Goal: Transaction & Acquisition: Purchase product/service

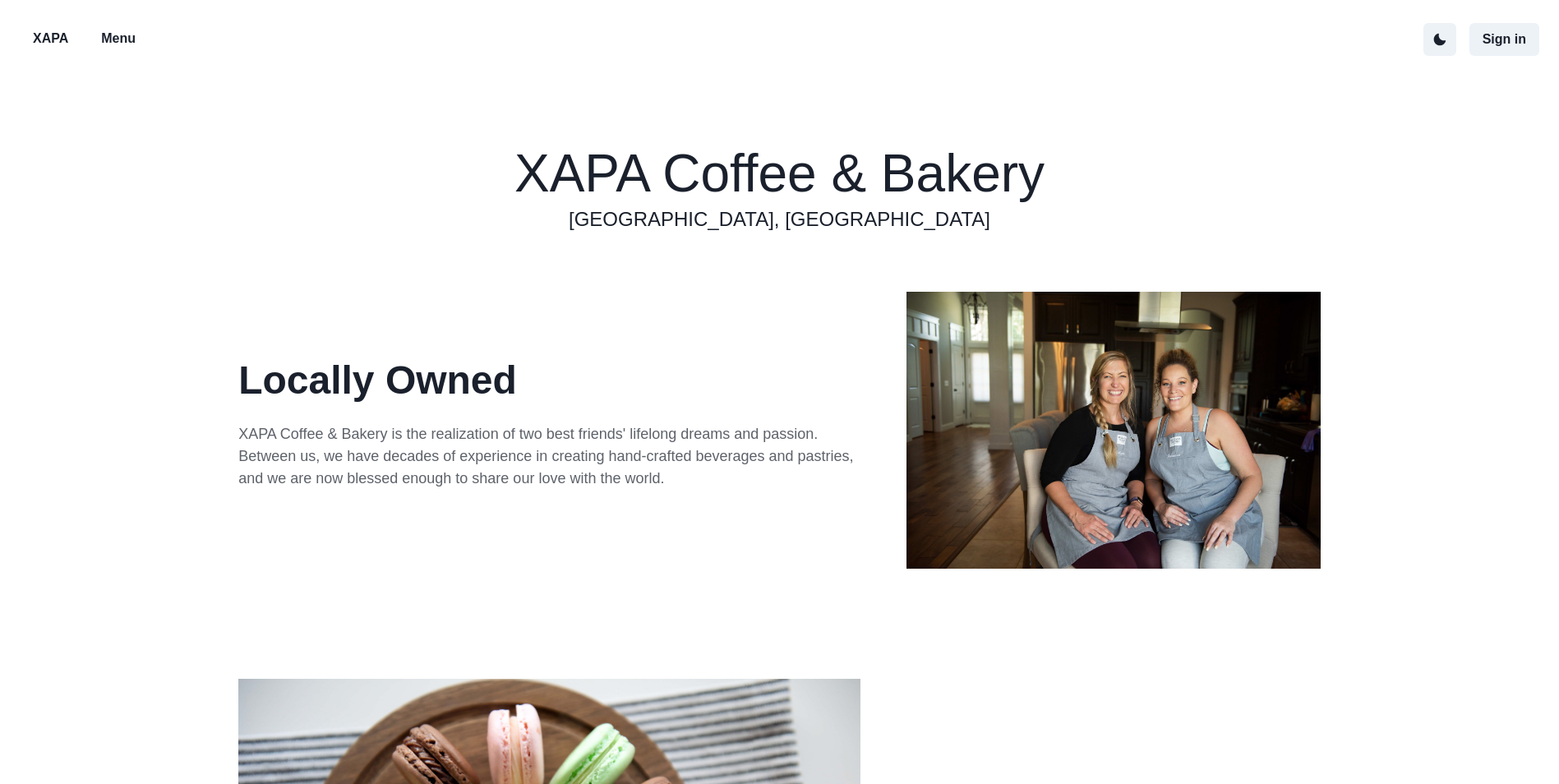
click at [107, 40] on p "Menu" at bounding box center [119, 39] width 35 height 20
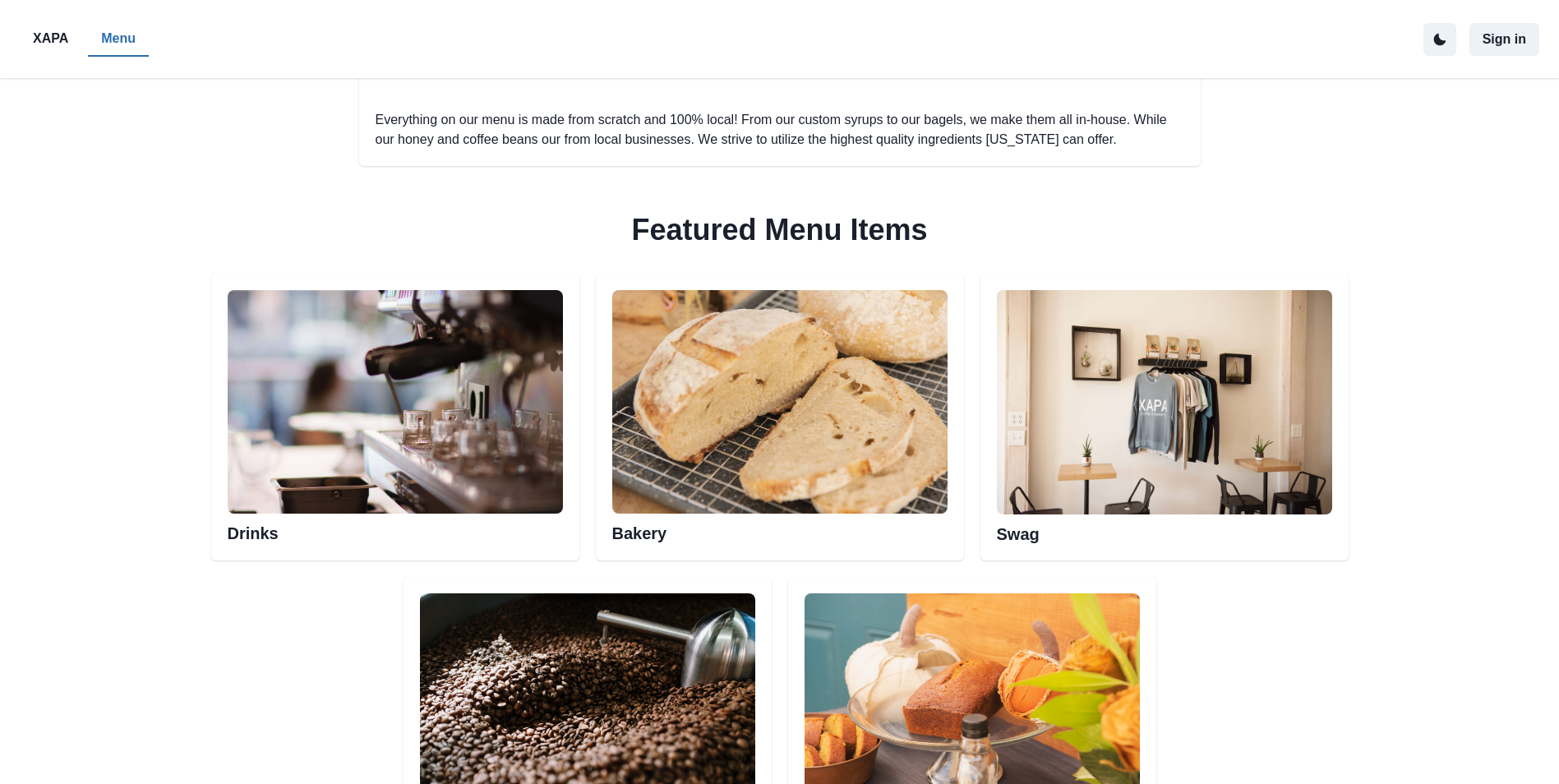
scroll to position [739, 0]
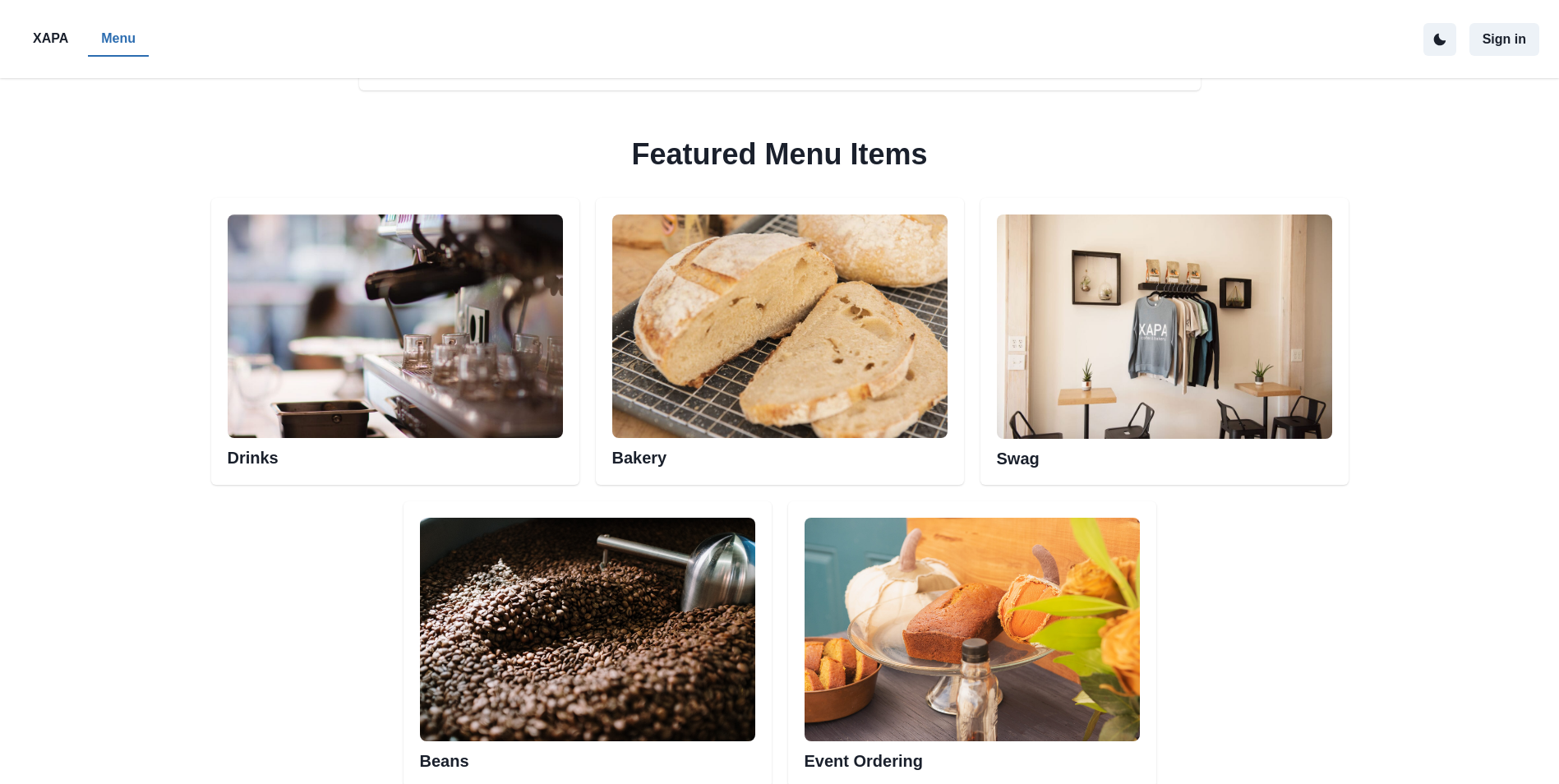
click at [367, 453] on h2 "Drinks" at bounding box center [395, 453] width 336 height 30
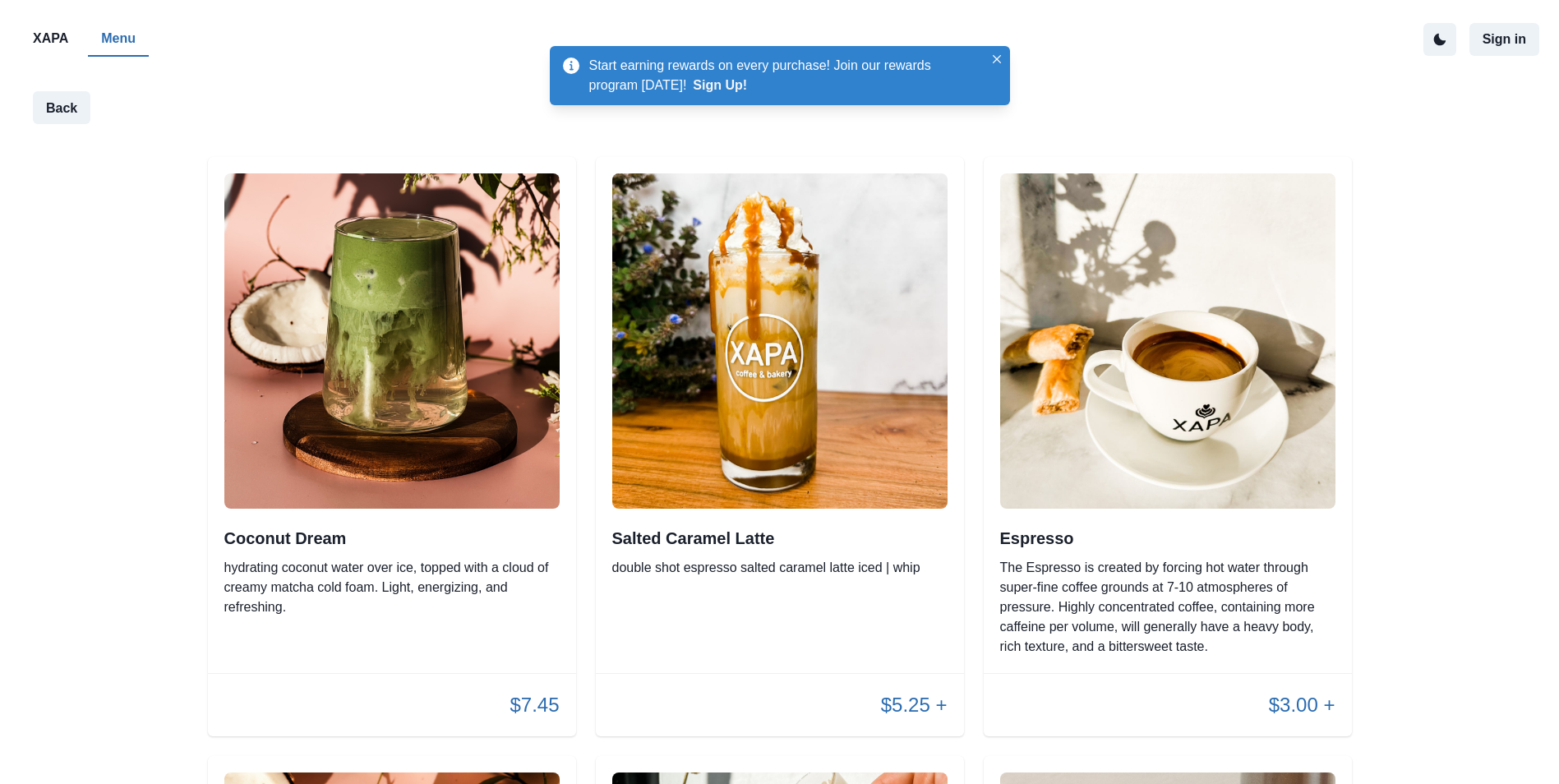
click at [735, 544] on h2 "Salted Caramel Latte" at bounding box center [780, 538] width 336 height 20
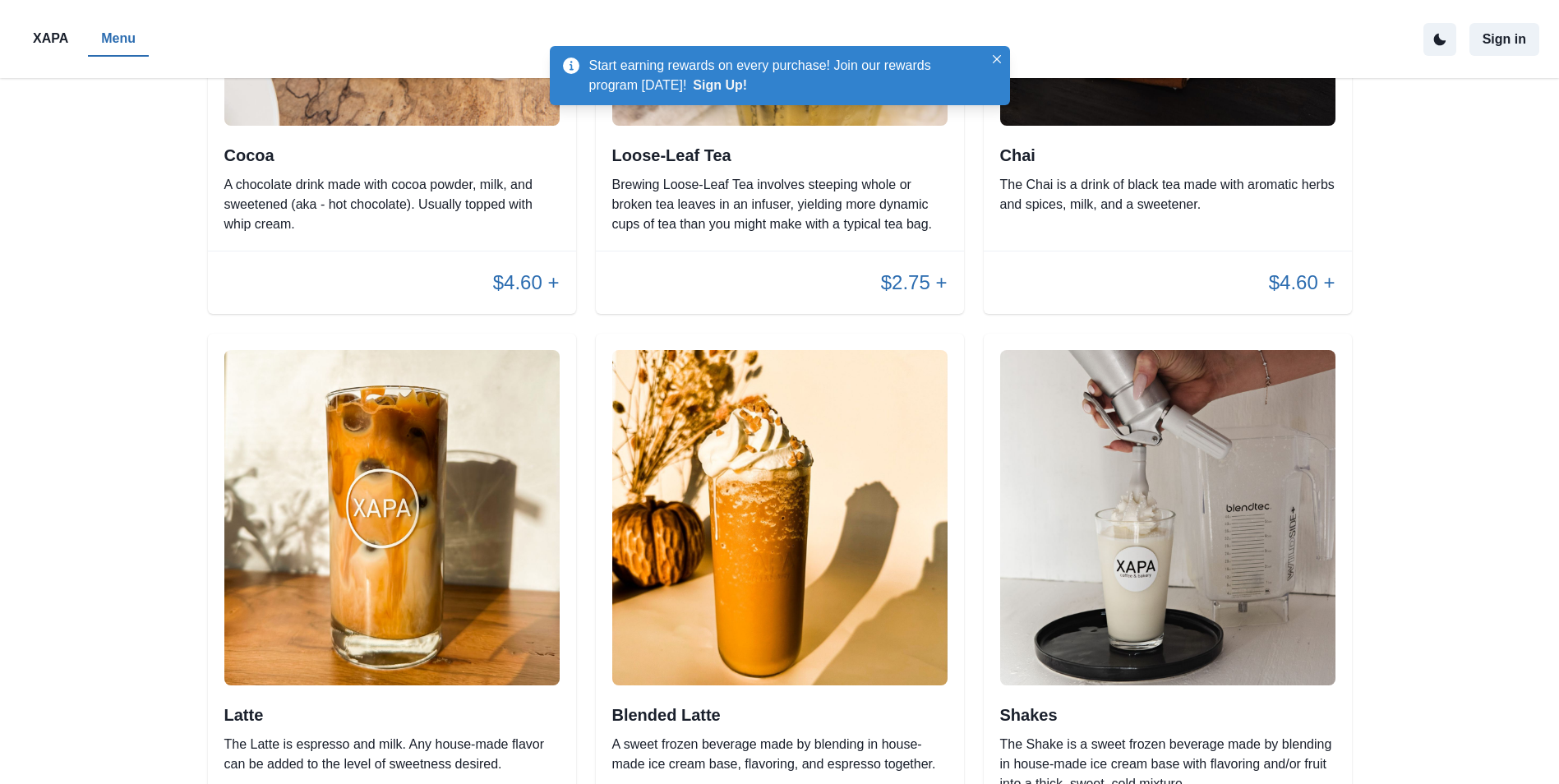
scroll to position [1644, 0]
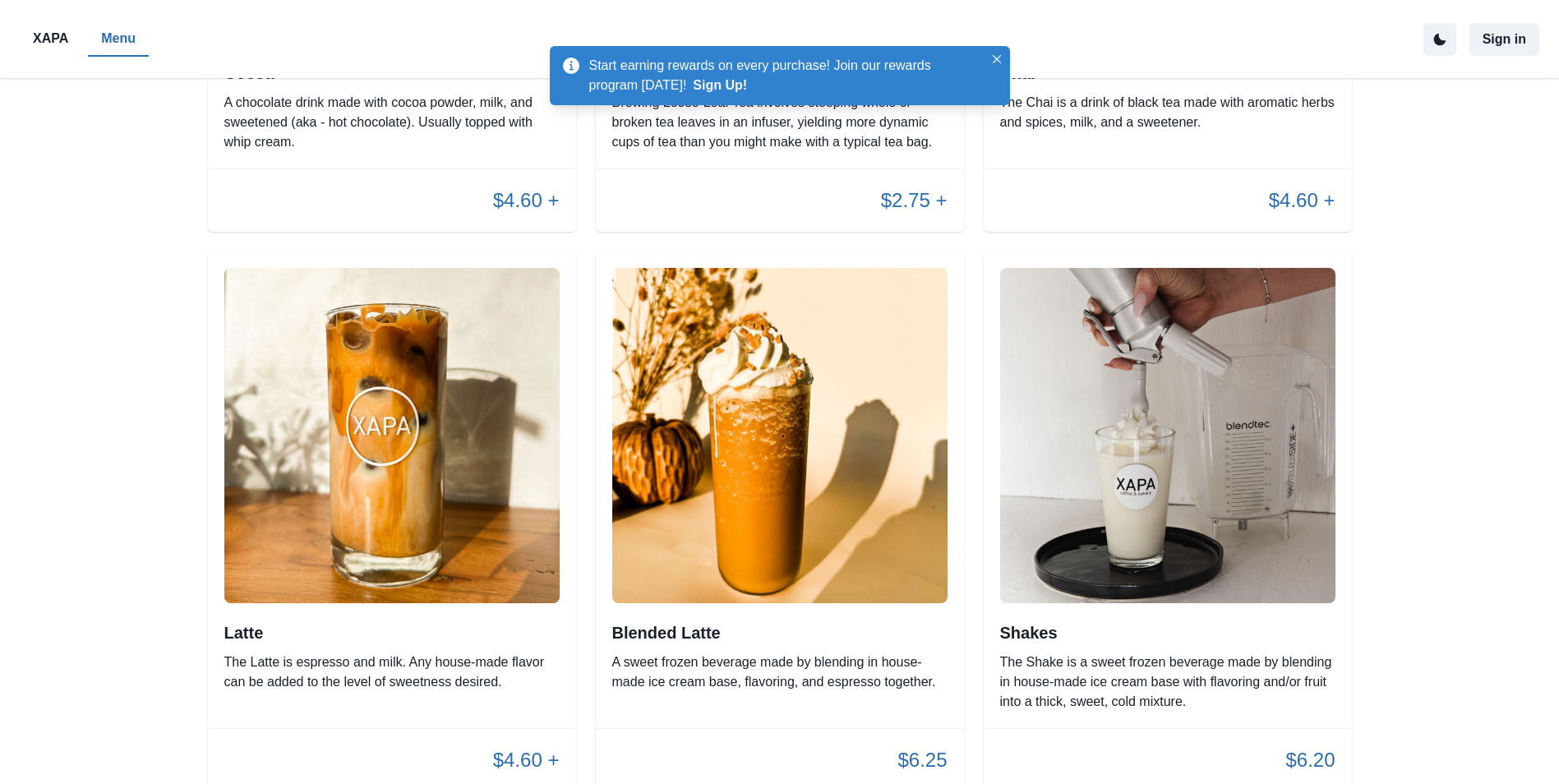
click at [423, 665] on p "The Latte is espresso and milk. Any house-made flavor can be added to the level…" at bounding box center [392, 673] width 336 height 40
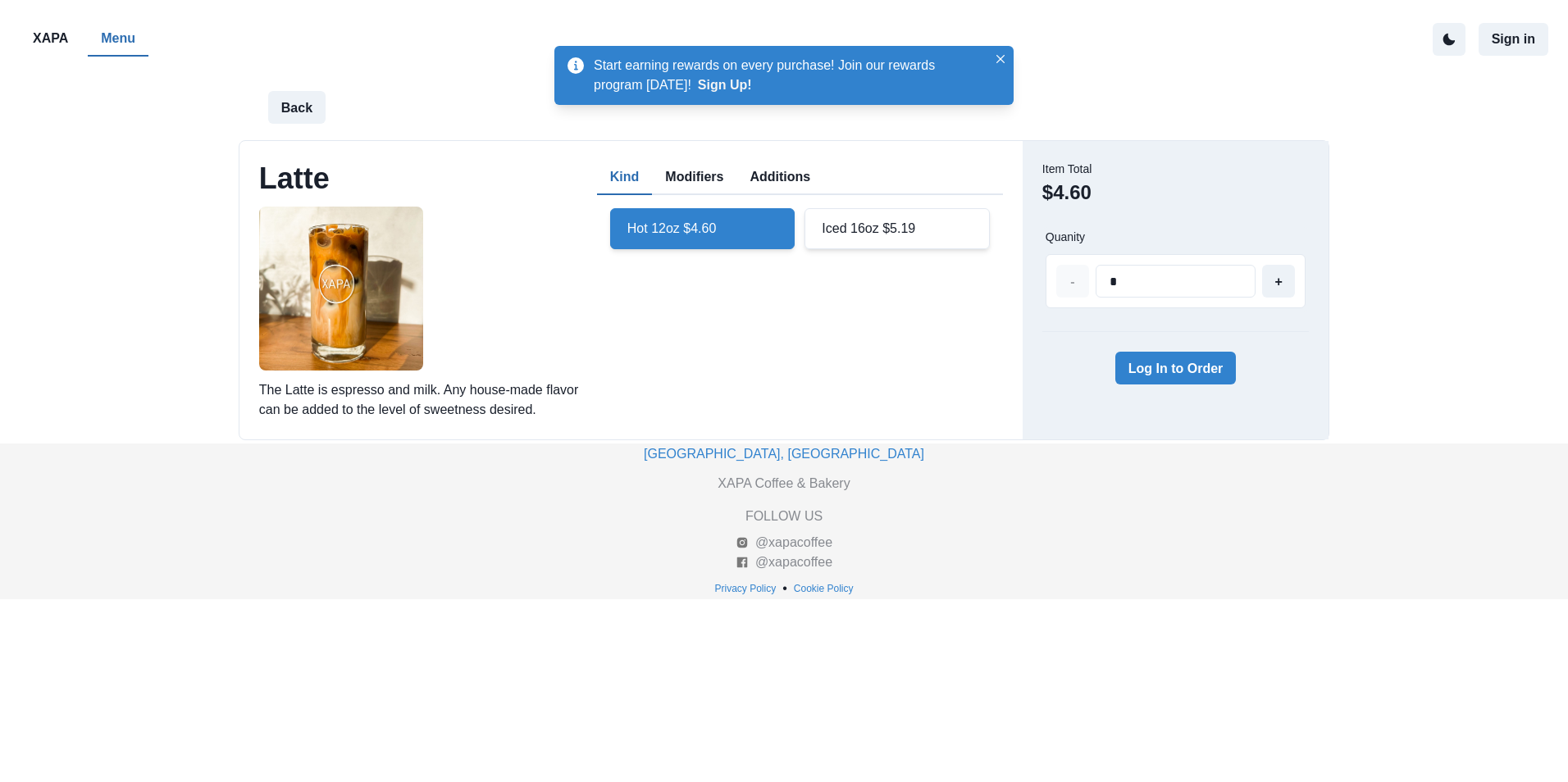
click at [863, 231] on div "Iced 16oz $5.19" at bounding box center [897, 229] width 185 height 41
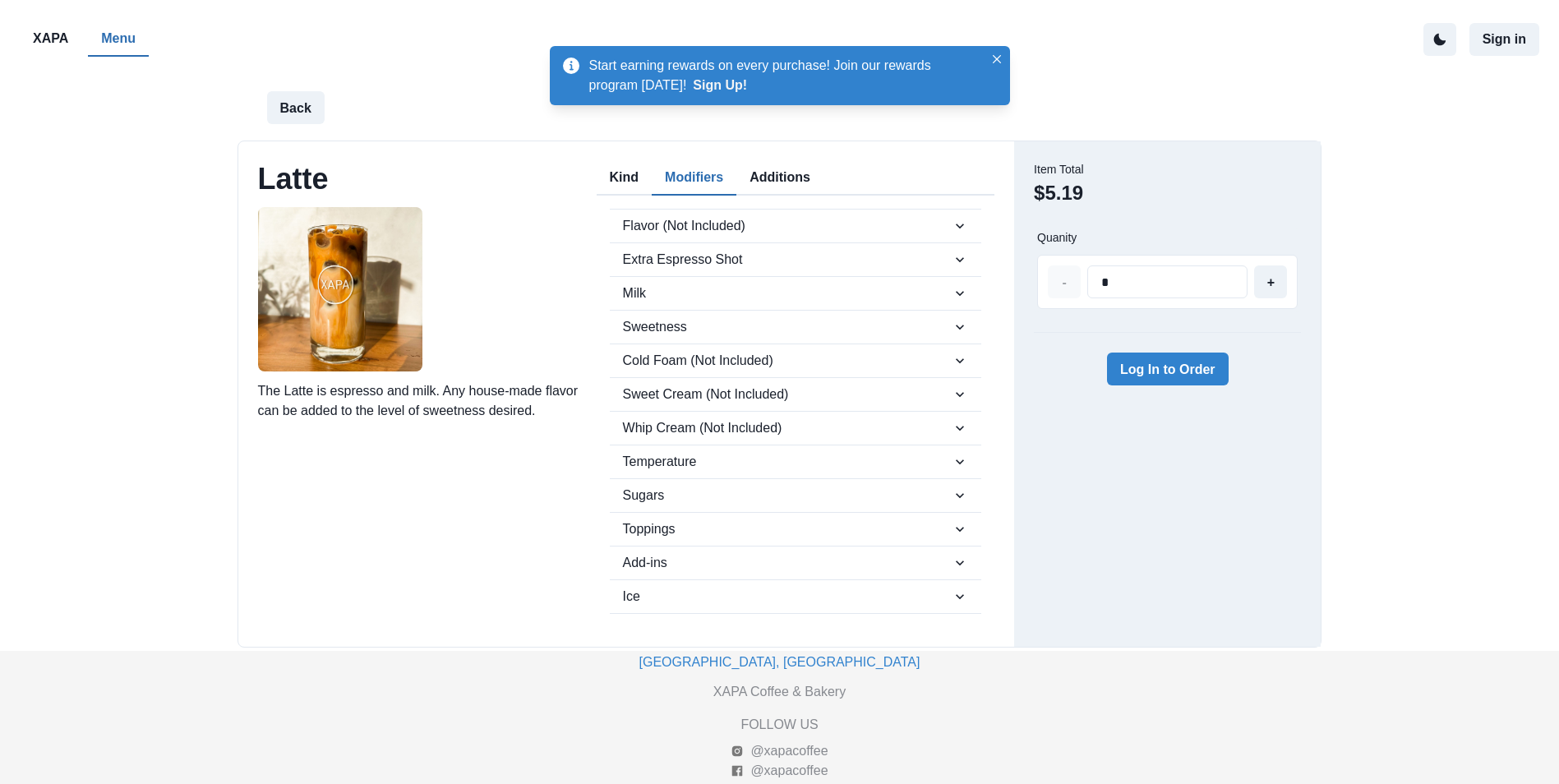
click at [688, 178] on button "Modifiers" at bounding box center [694, 178] width 85 height 35
click at [697, 233] on span "Flavor (Not Included)" at bounding box center [788, 226] width 330 height 20
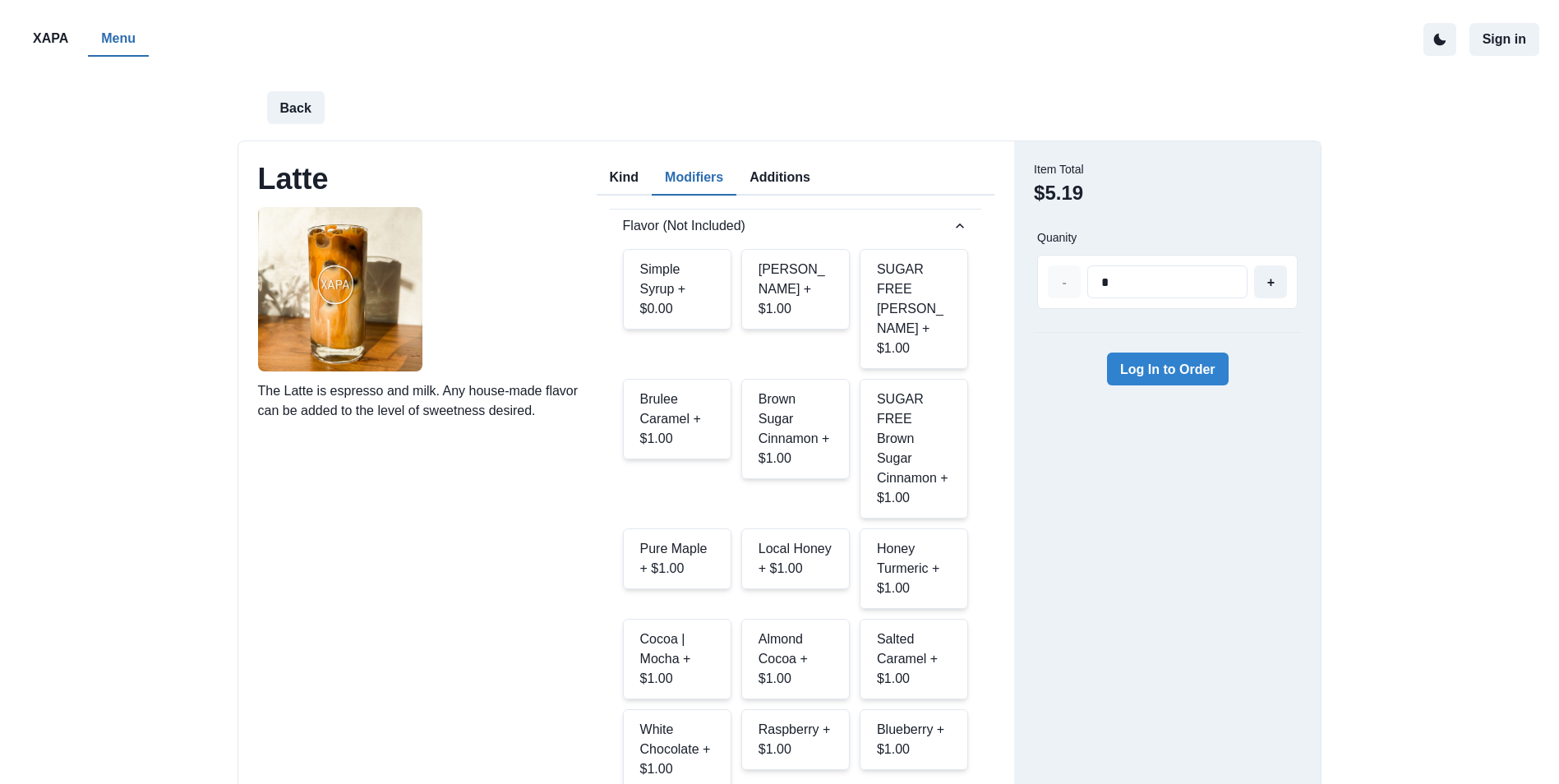
click at [787, 167] on button "Additions" at bounding box center [780, 178] width 87 height 35
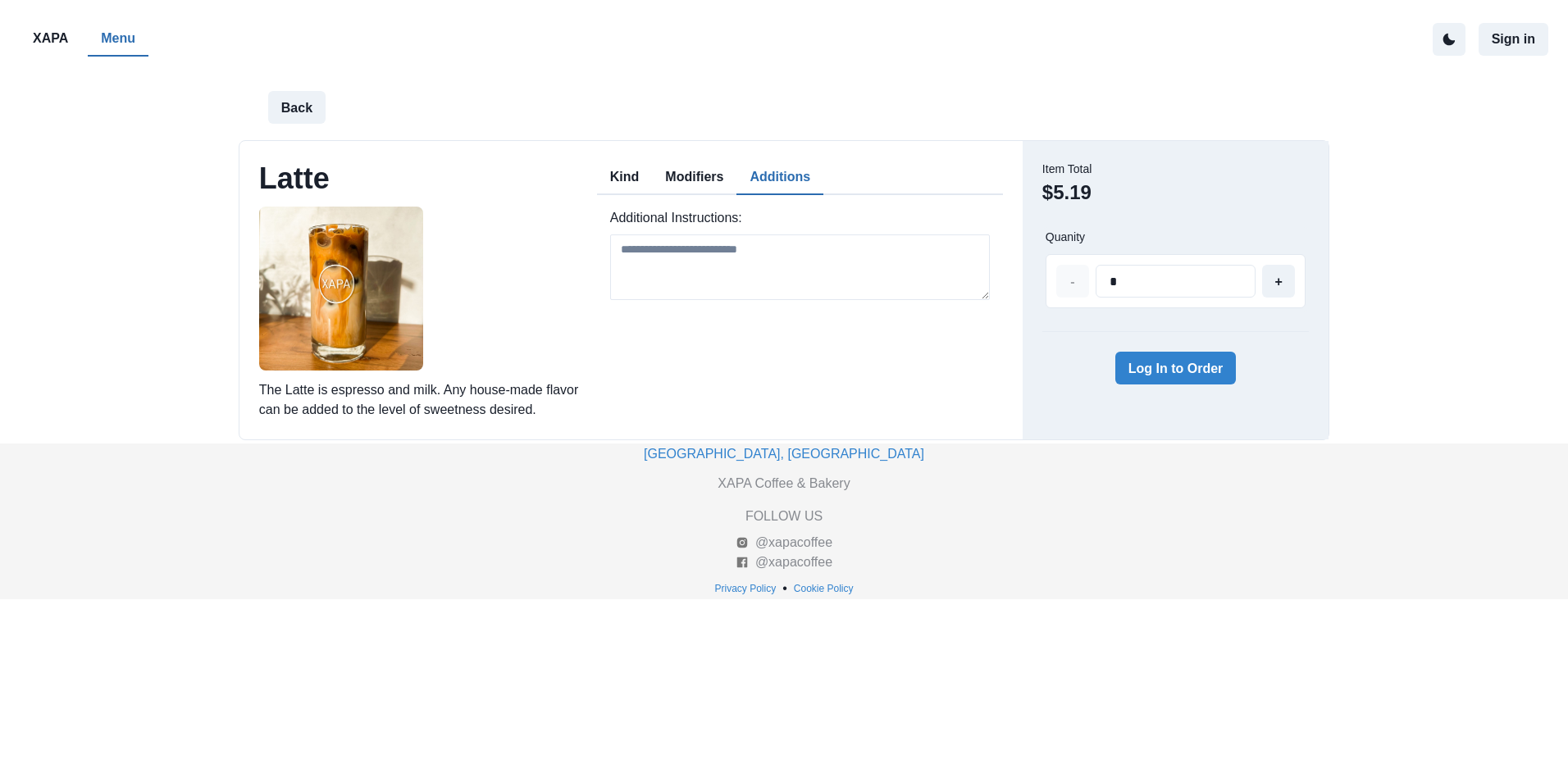
drag, startPoint x: 610, startPoint y: 154, endPoint x: 650, endPoint y: 158, distance: 40.2
click at [611, 154] on div "Latte The Latte is espresso and milk. Any house-made flavor can be added to the…" at bounding box center [631, 289] width 783 height 298
click at [700, 169] on button "Modifiers" at bounding box center [694, 178] width 85 height 35
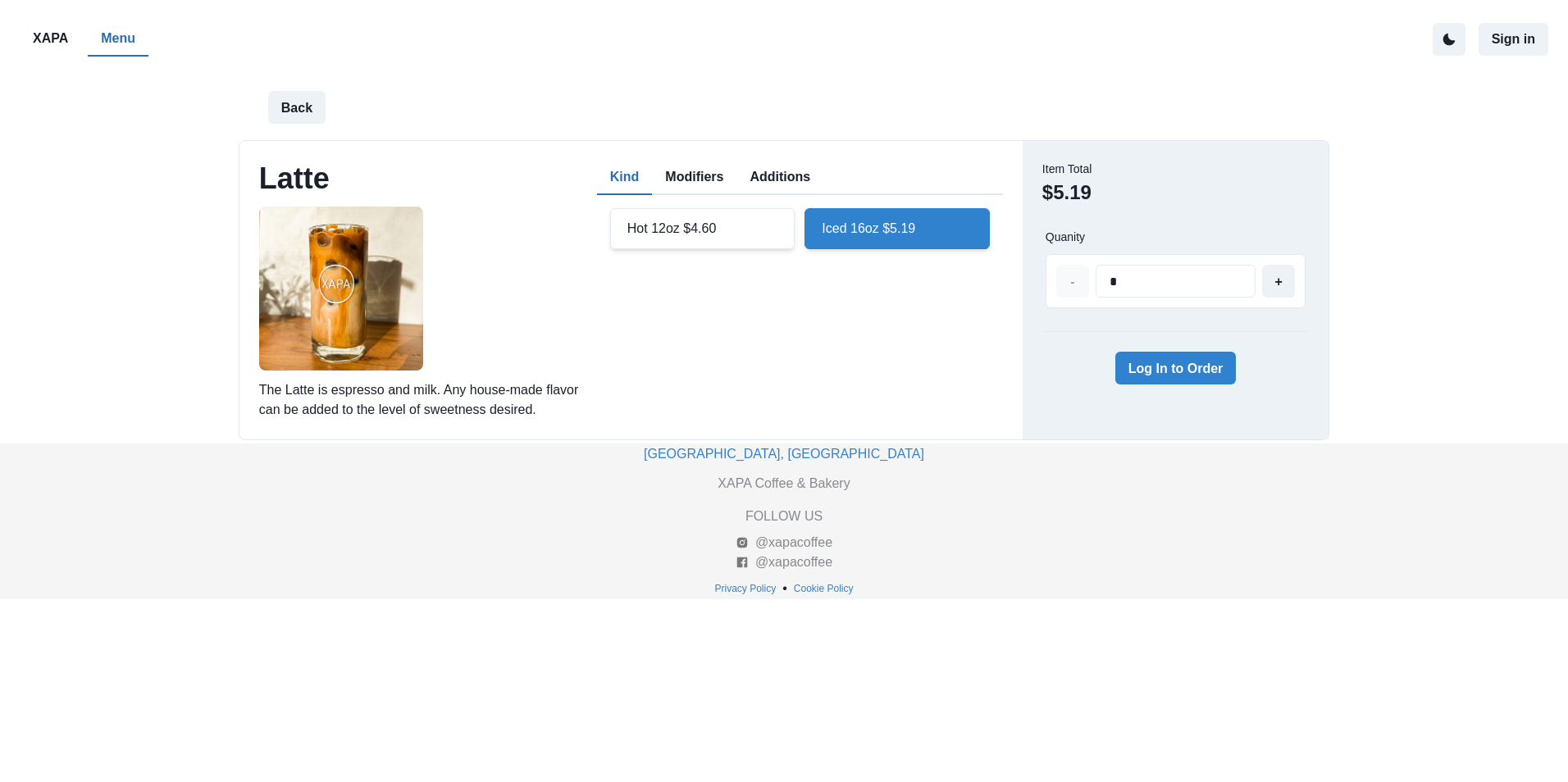
click at [619, 164] on button "Kind" at bounding box center [625, 178] width 56 height 35
click at [774, 185] on button "Additions" at bounding box center [780, 178] width 87 height 35
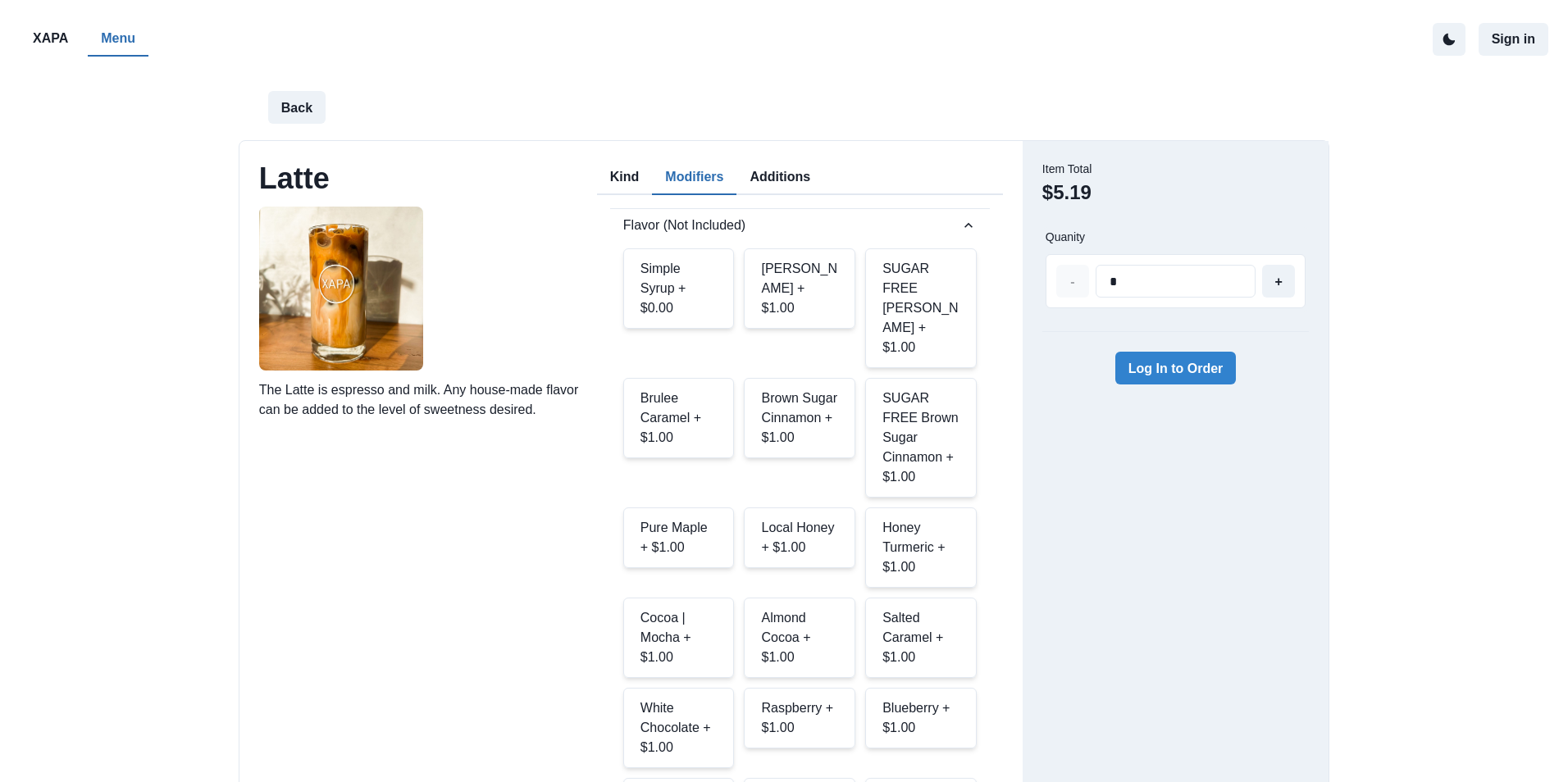
click at [695, 179] on button "Modifiers" at bounding box center [694, 178] width 85 height 35
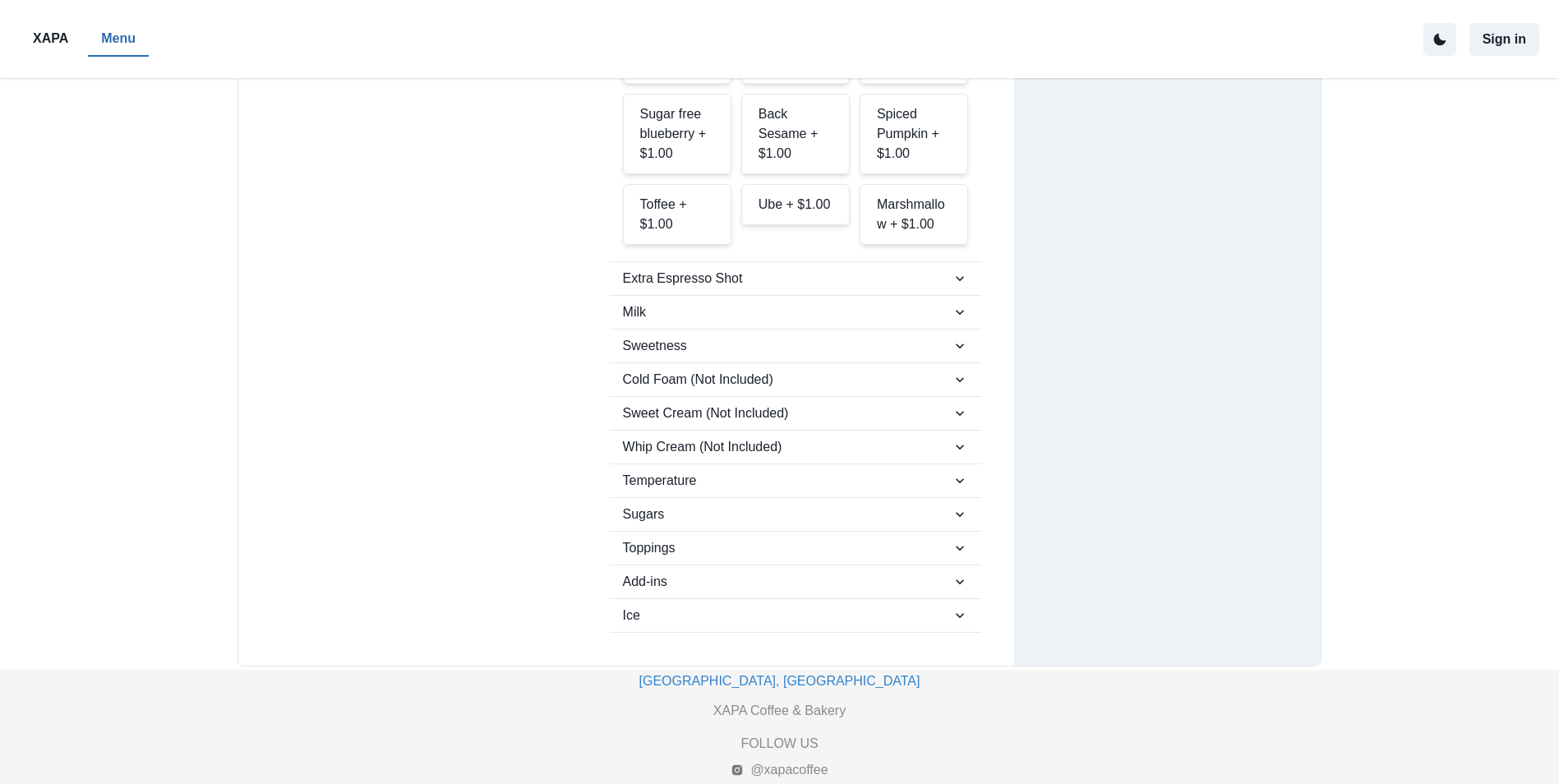
scroll to position [890, 0]
click at [943, 299] on span "Milk" at bounding box center [788, 309] width 330 height 20
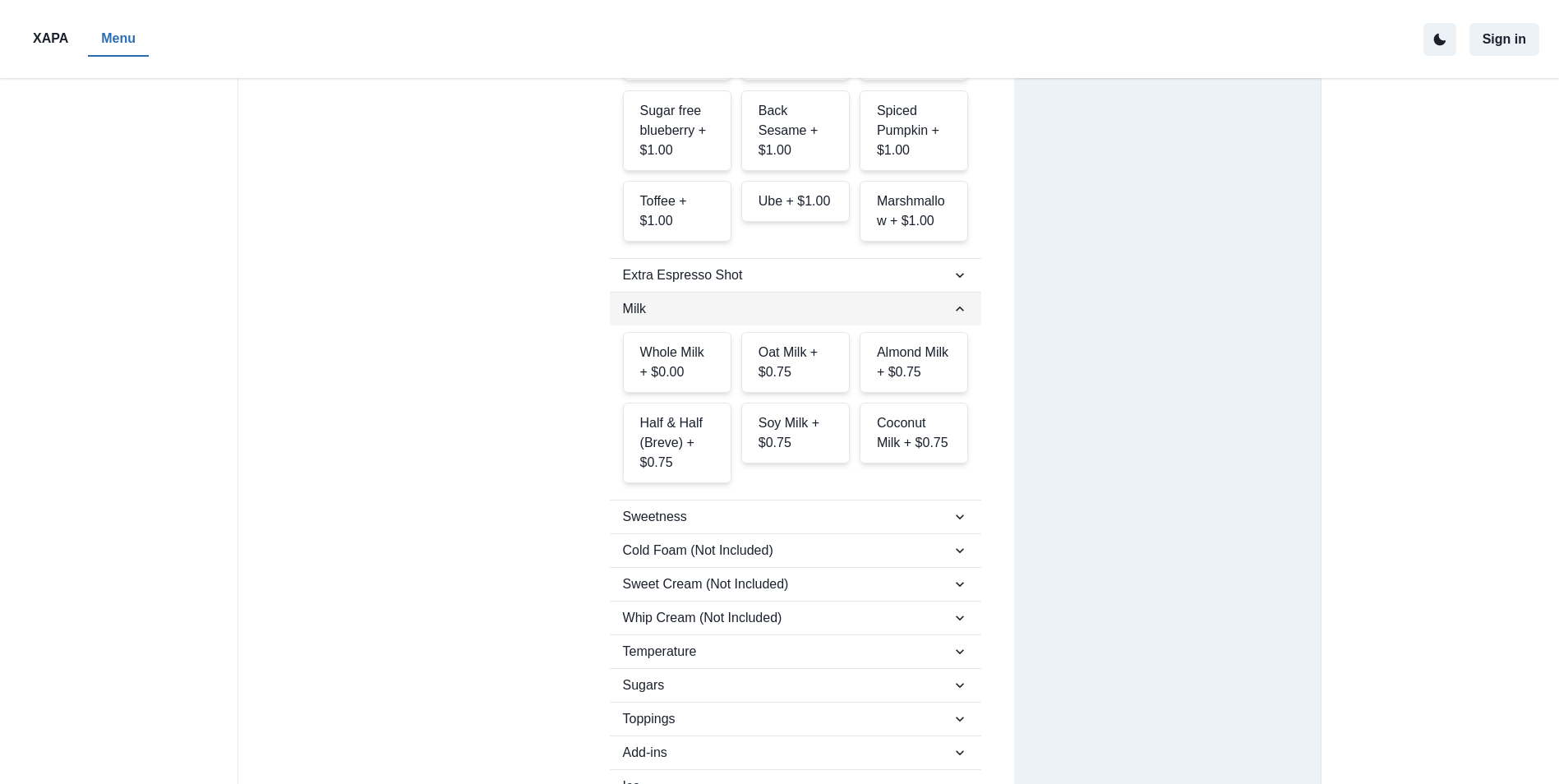
click at [896, 299] on span "Milk" at bounding box center [788, 309] width 330 height 20
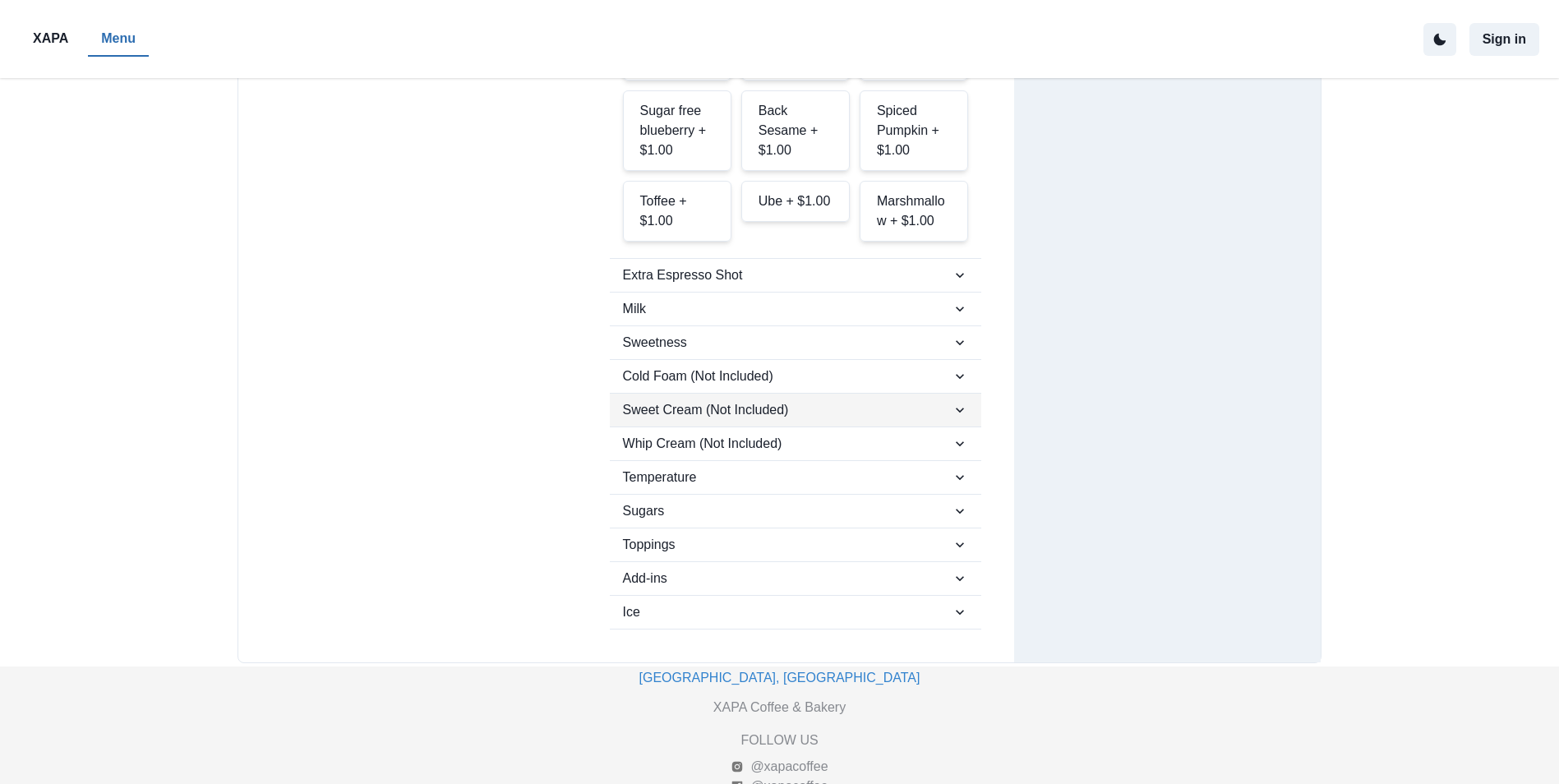
click at [767, 401] on span "Sweet Cream (Not Included)" at bounding box center [788, 411] width 330 height 20
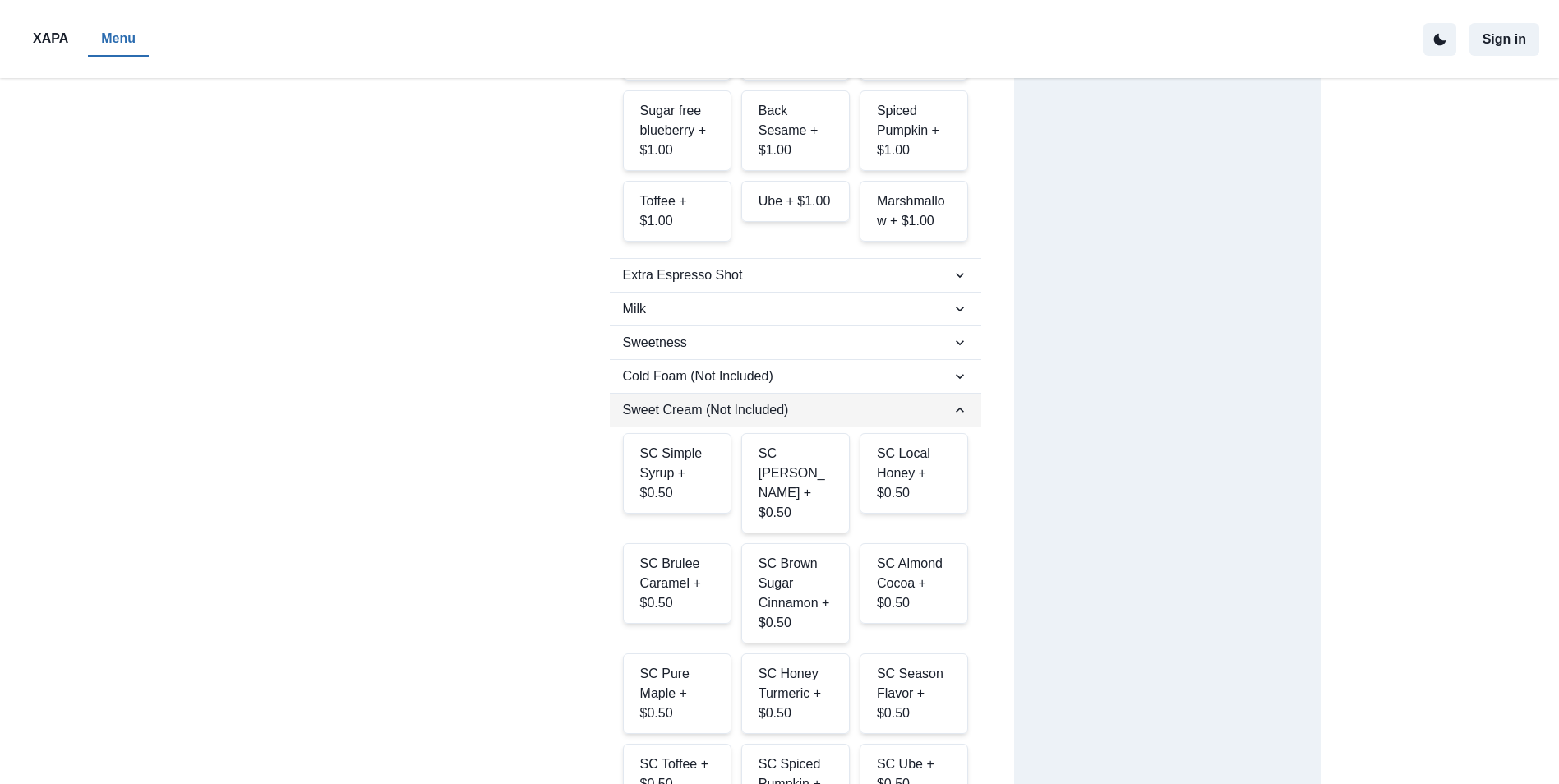
click at [763, 401] on span "Sweet Cream (Not Included)" at bounding box center [788, 411] width 330 height 20
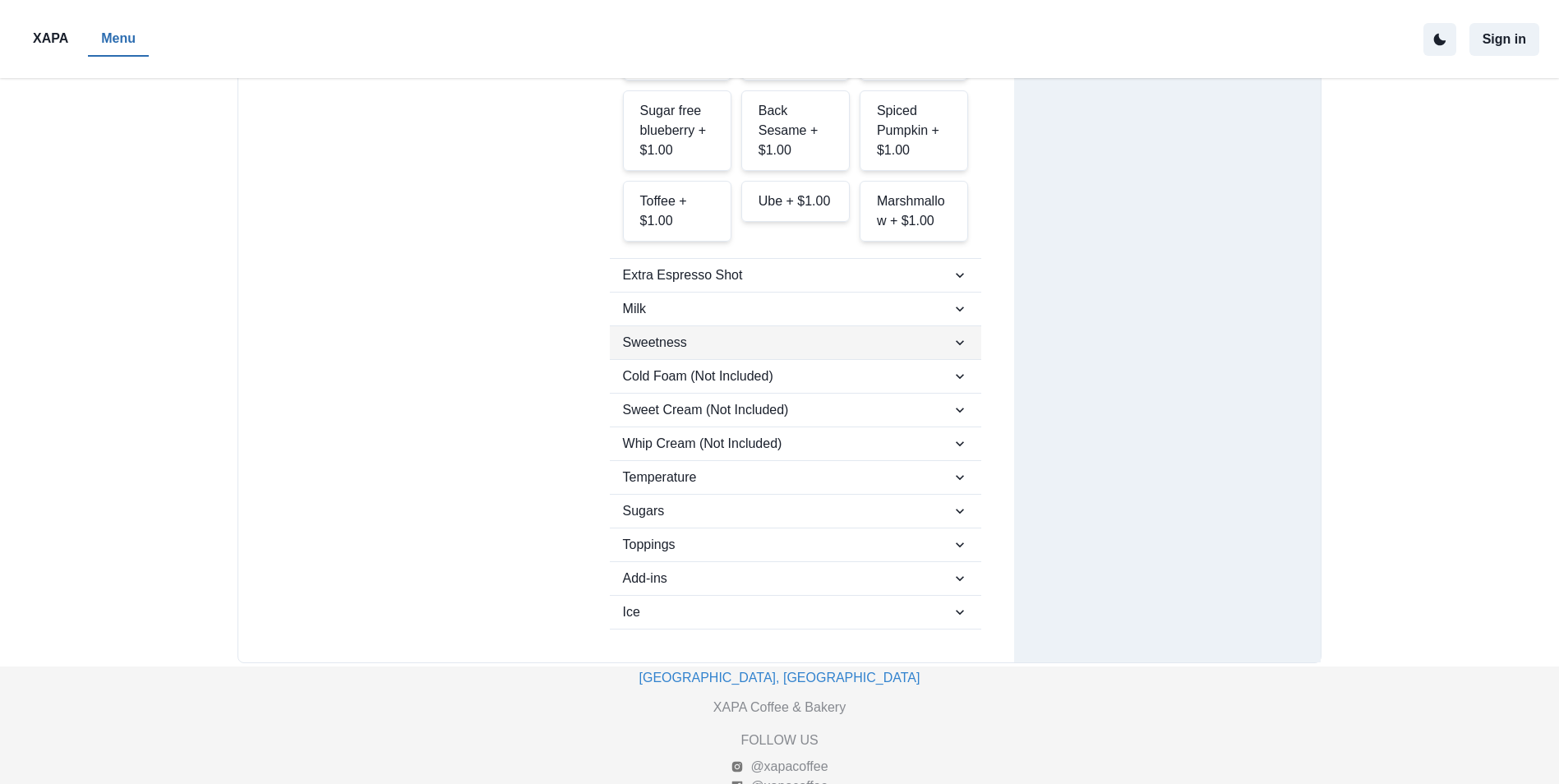
click at [735, 333] on span "Sweetness" at bounding box center [788, 343] width 330 height 20
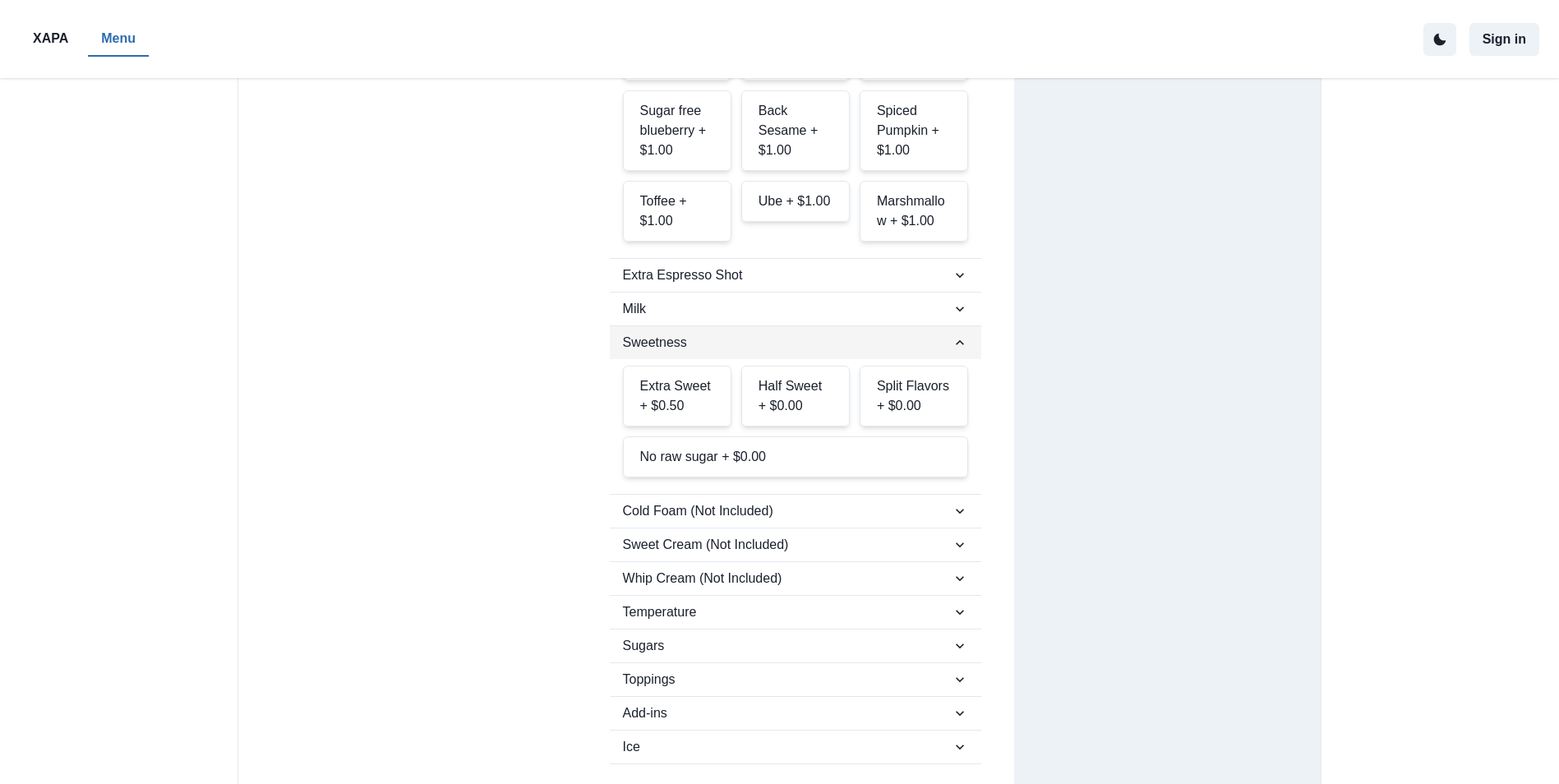
click at [735, 333] on span "Sweetness" at bounding box center [788, 343] width 330 height 20
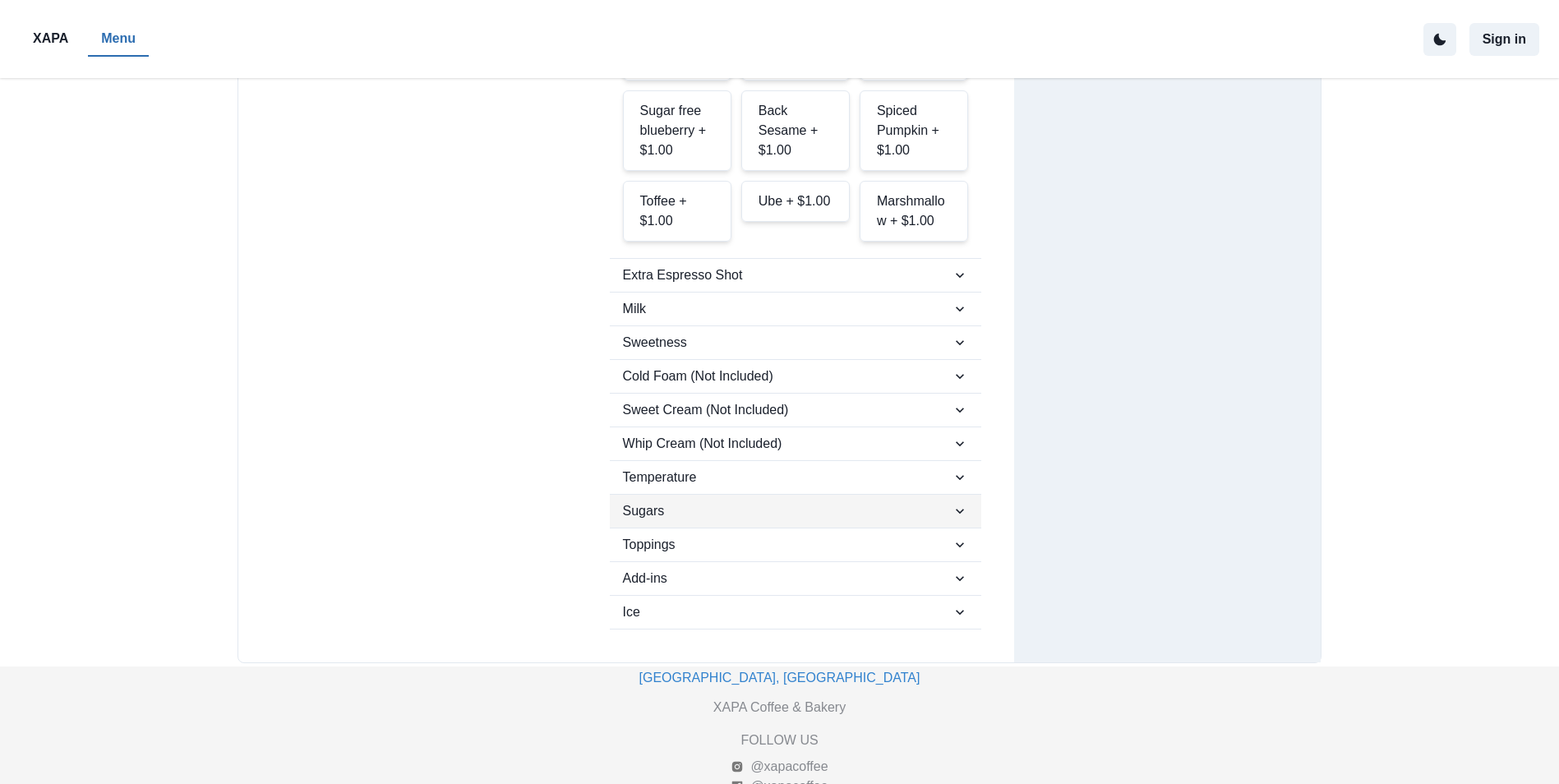
click at [674, 501] on span "Sugars" at bounding box center [788, 511] width 330 height 20
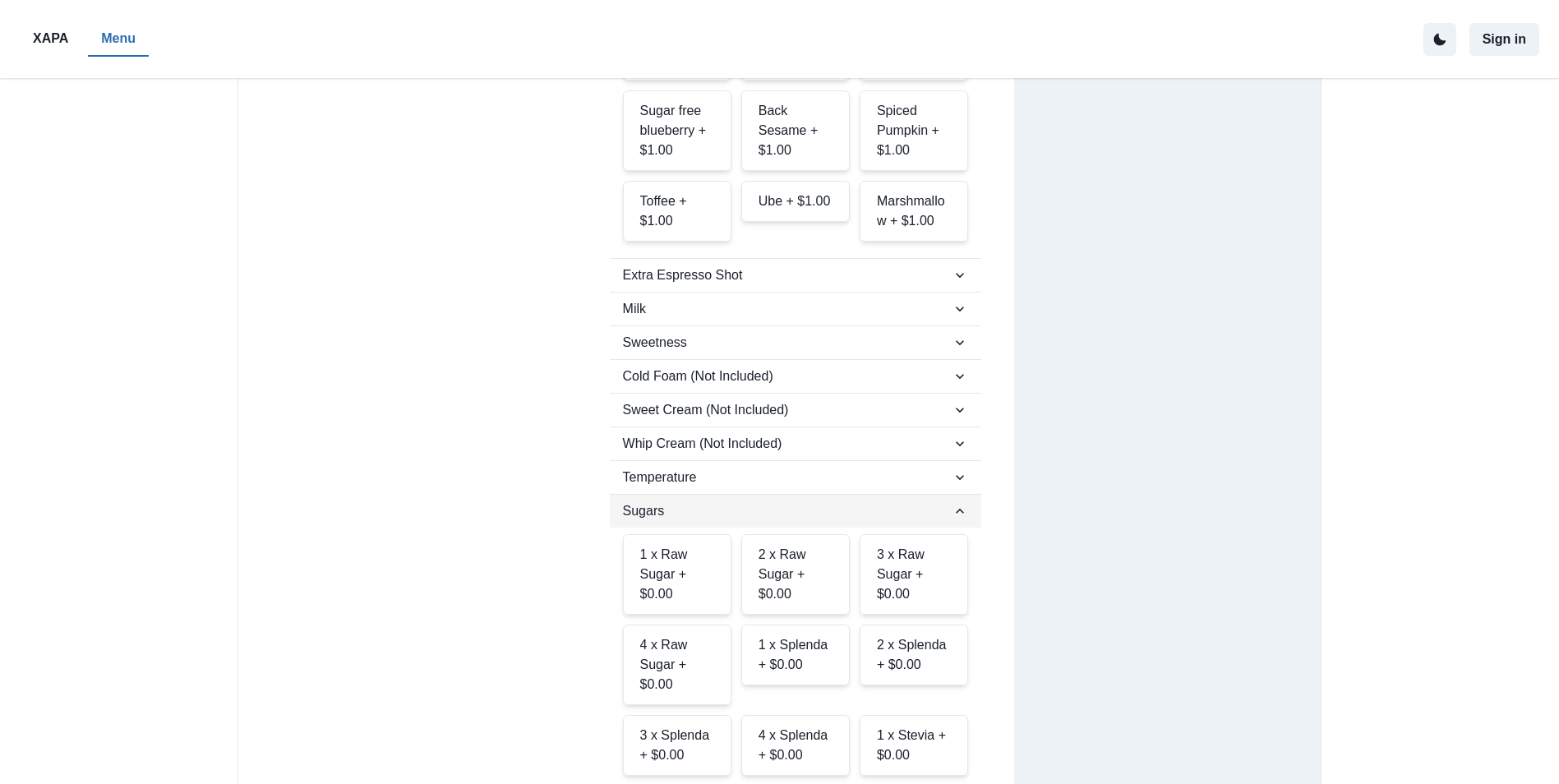
click at [677, 501] on span "Sugars" at bounding box center [788, 511] width 330 height 20
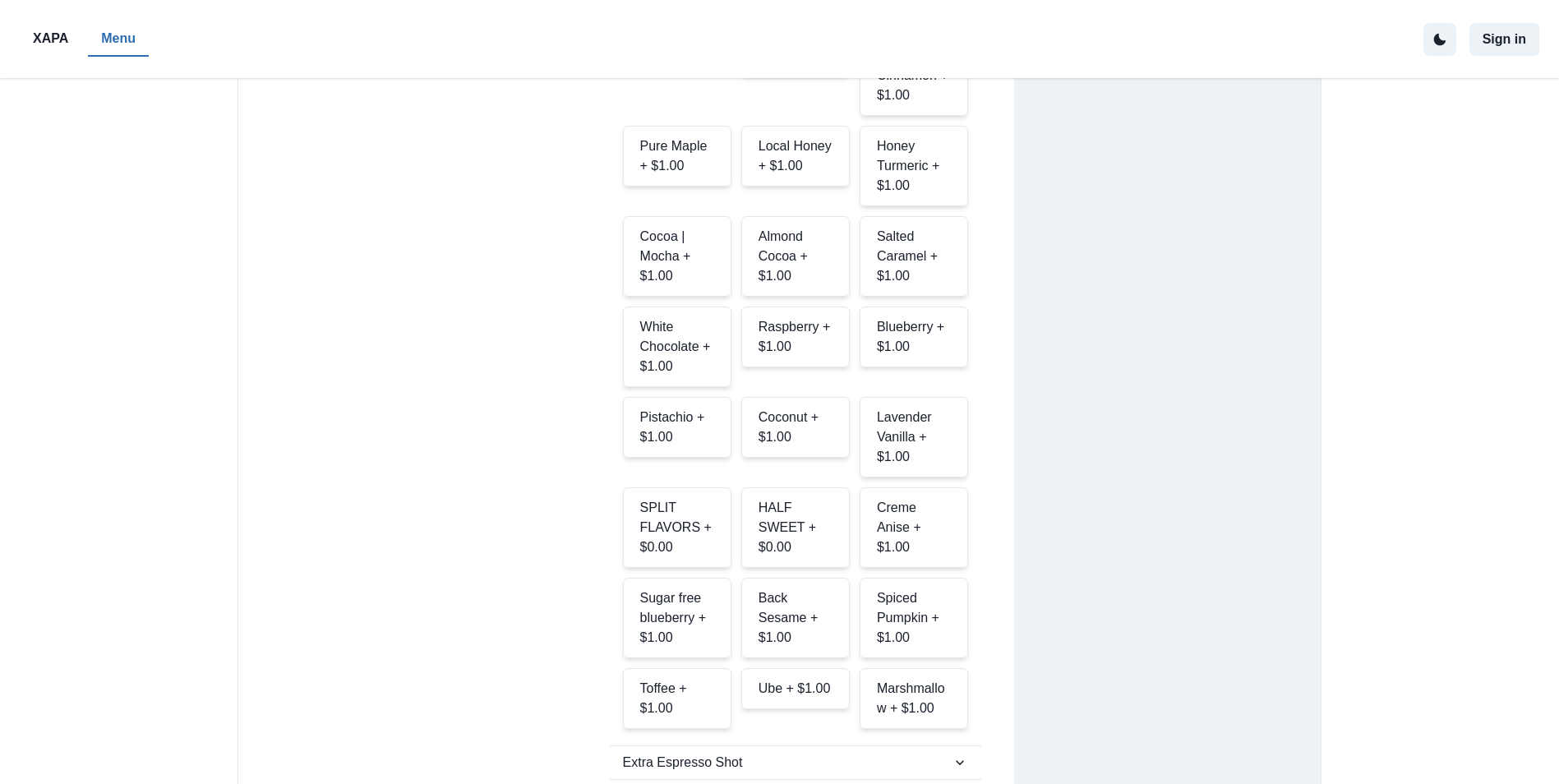
scroll to position [397, 0]
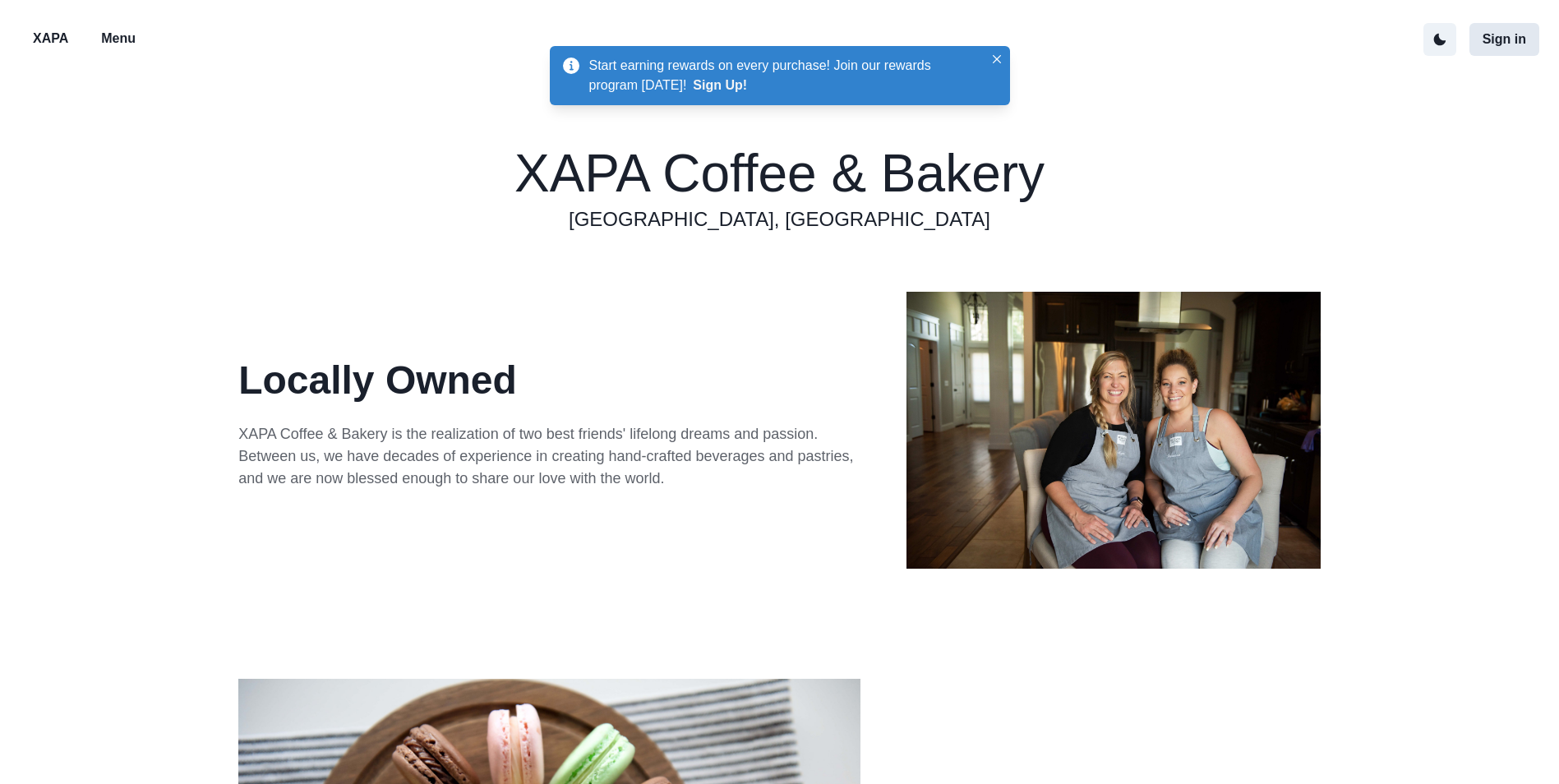
click at [1505, 40] on button "Sign in" at bounding box center [1505, 40] width 70 height 33
click at [107, 36] on p "Menu" at bounding box center [119, 39] width 35 height 20
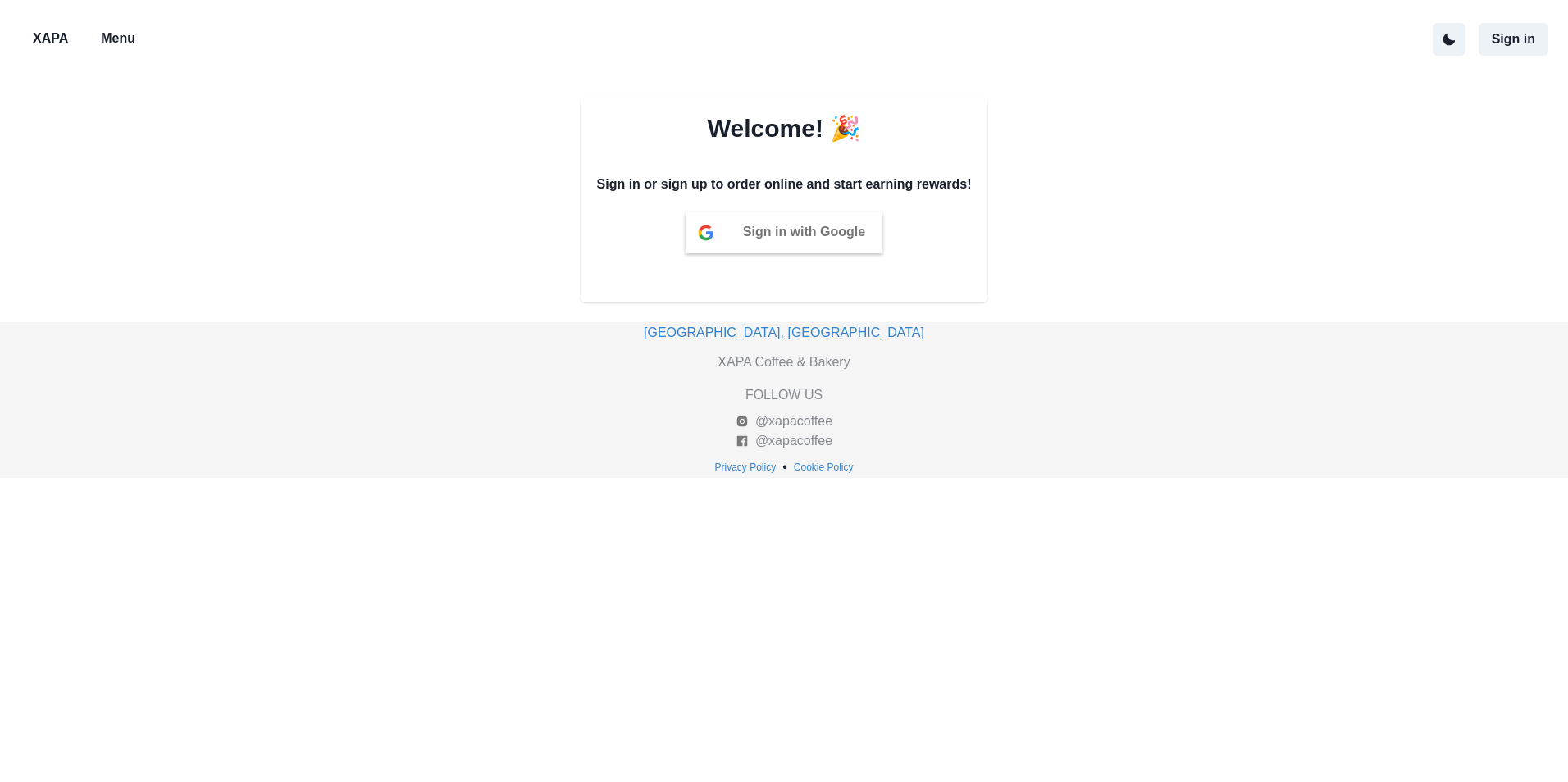
click at [44, 44] on p "XAPA" at bounding box center [50, 39] width 35 height 20
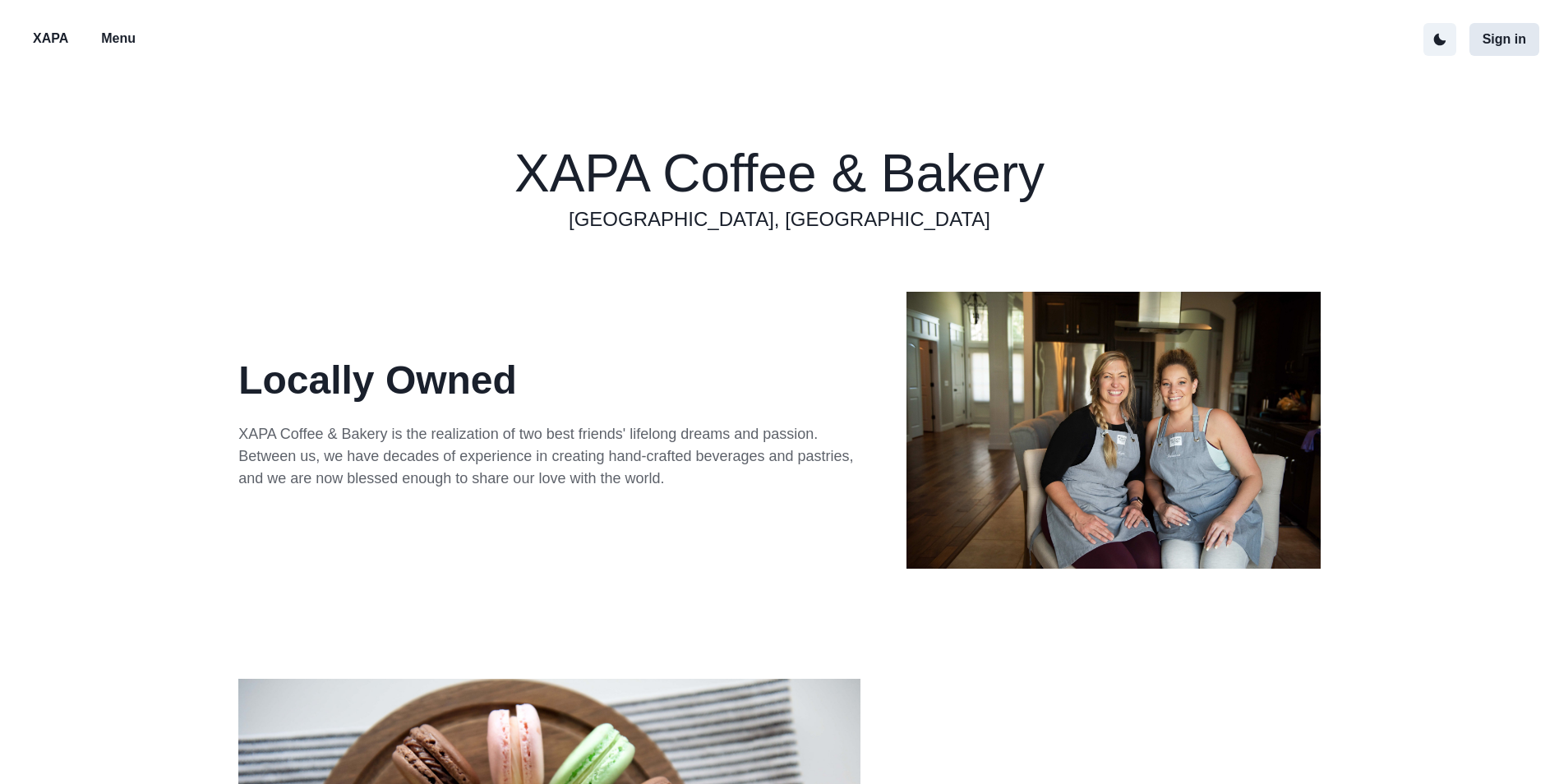
click at [1517, 42] on button "Sign in" at bounding box center [1505, 40] width 70 height 33
